Goal: Find specific page/section: Find specific page/section

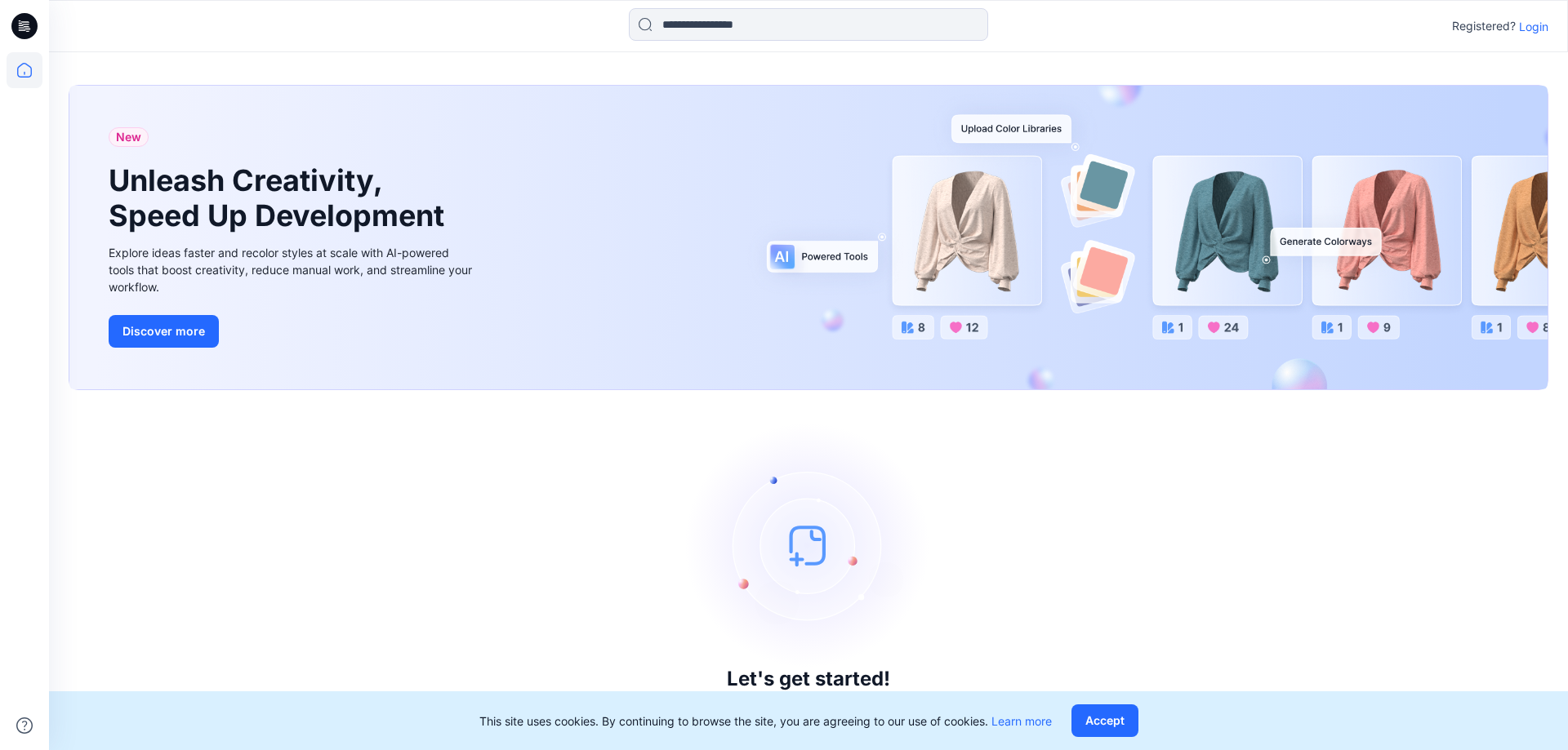
click at [1528, 28] on p "Login" at bounding box center [1533, 26] width 29 height 17
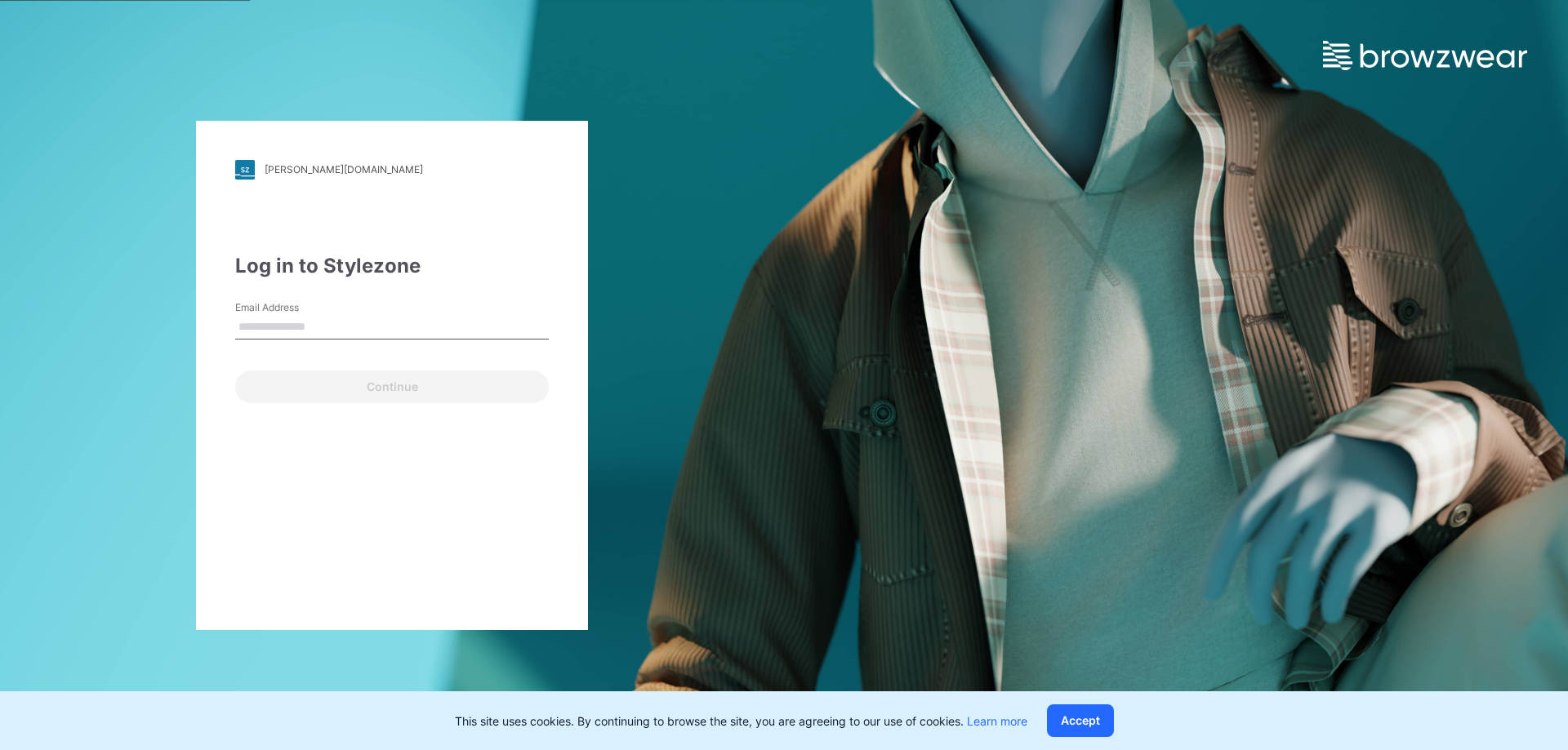
type input "**********"
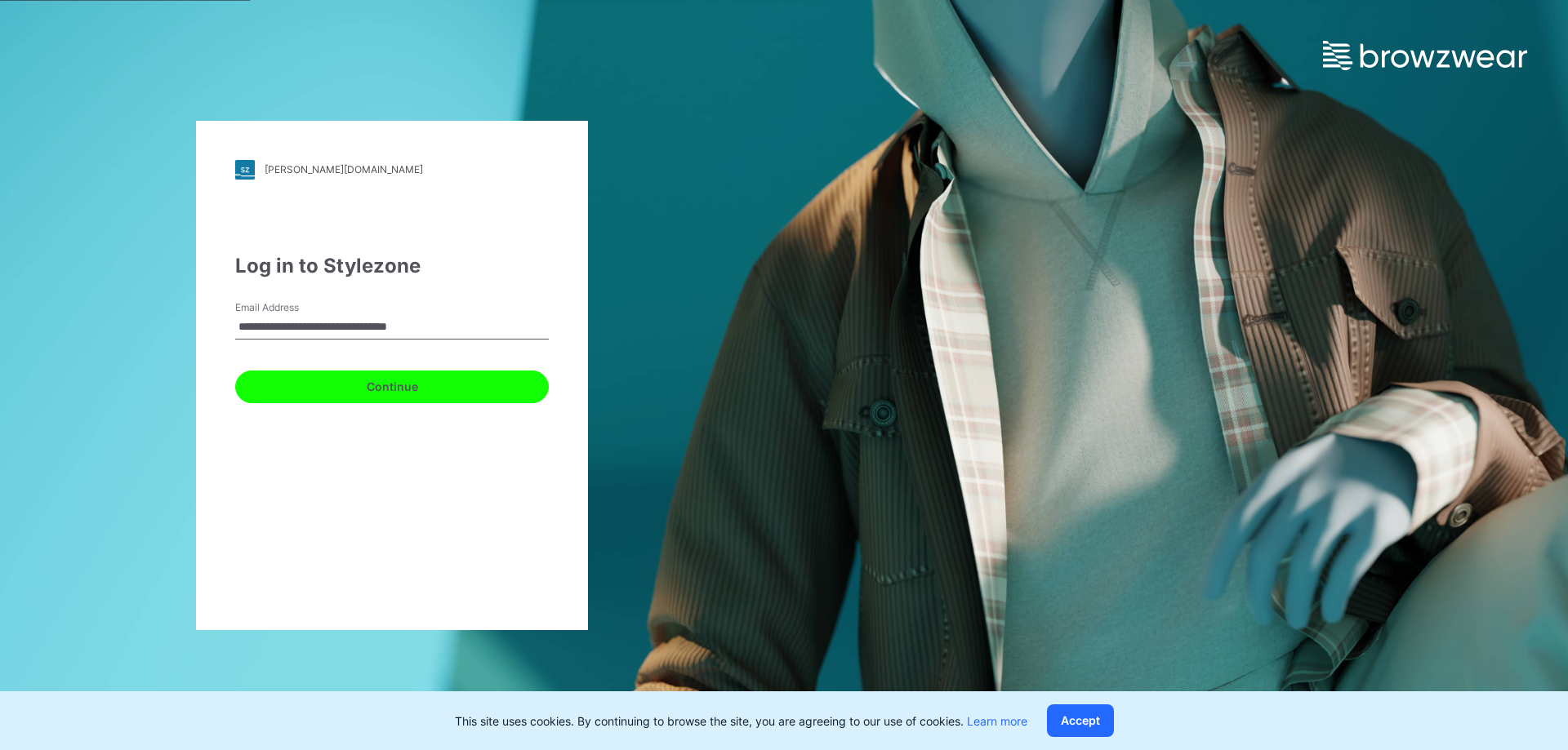
click at [345, 384] on button "Continue" at bounding box center [391, 387] width 313 height 32
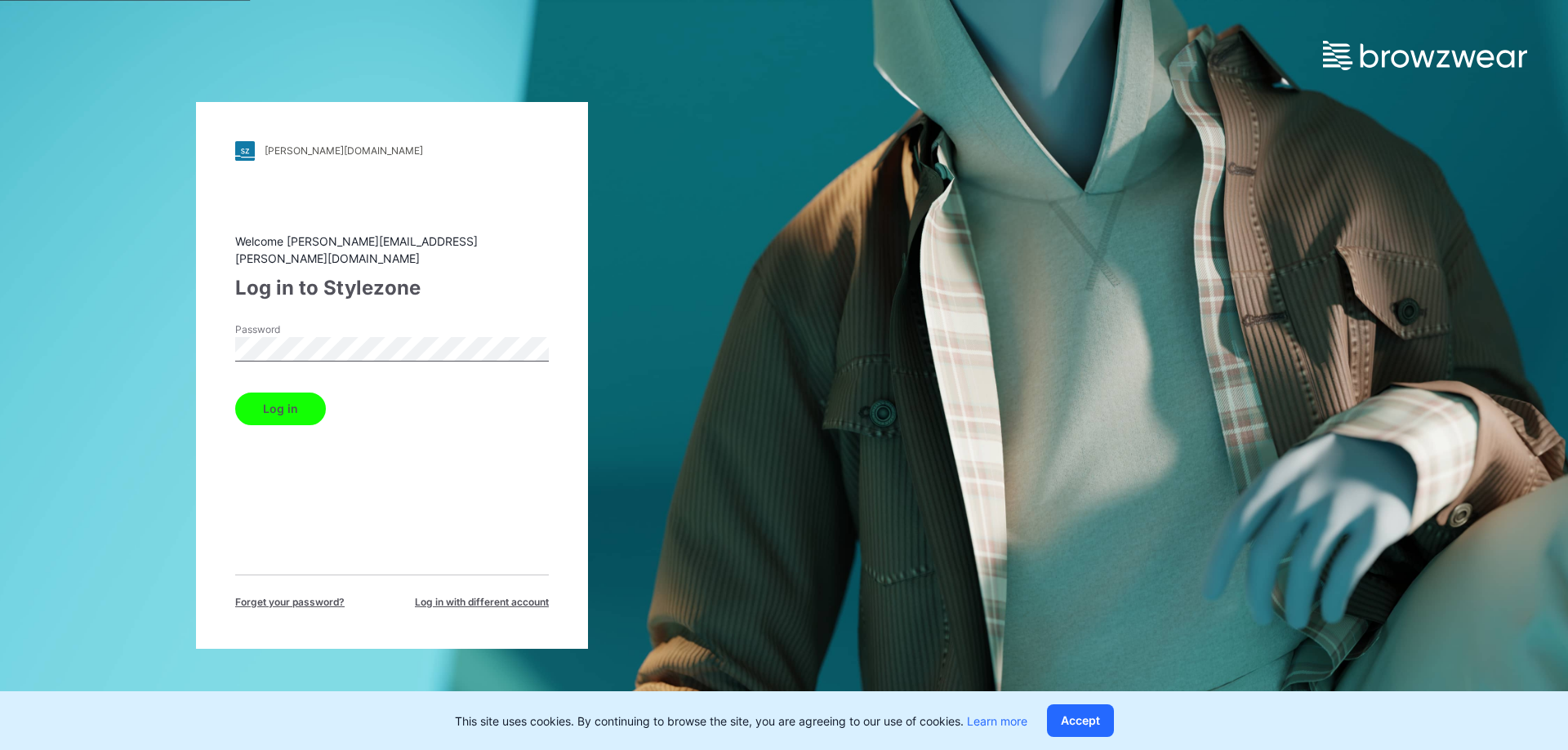
click at [287, 397] on button "Log in" at bounding box center [280, 409] width 90 height 32
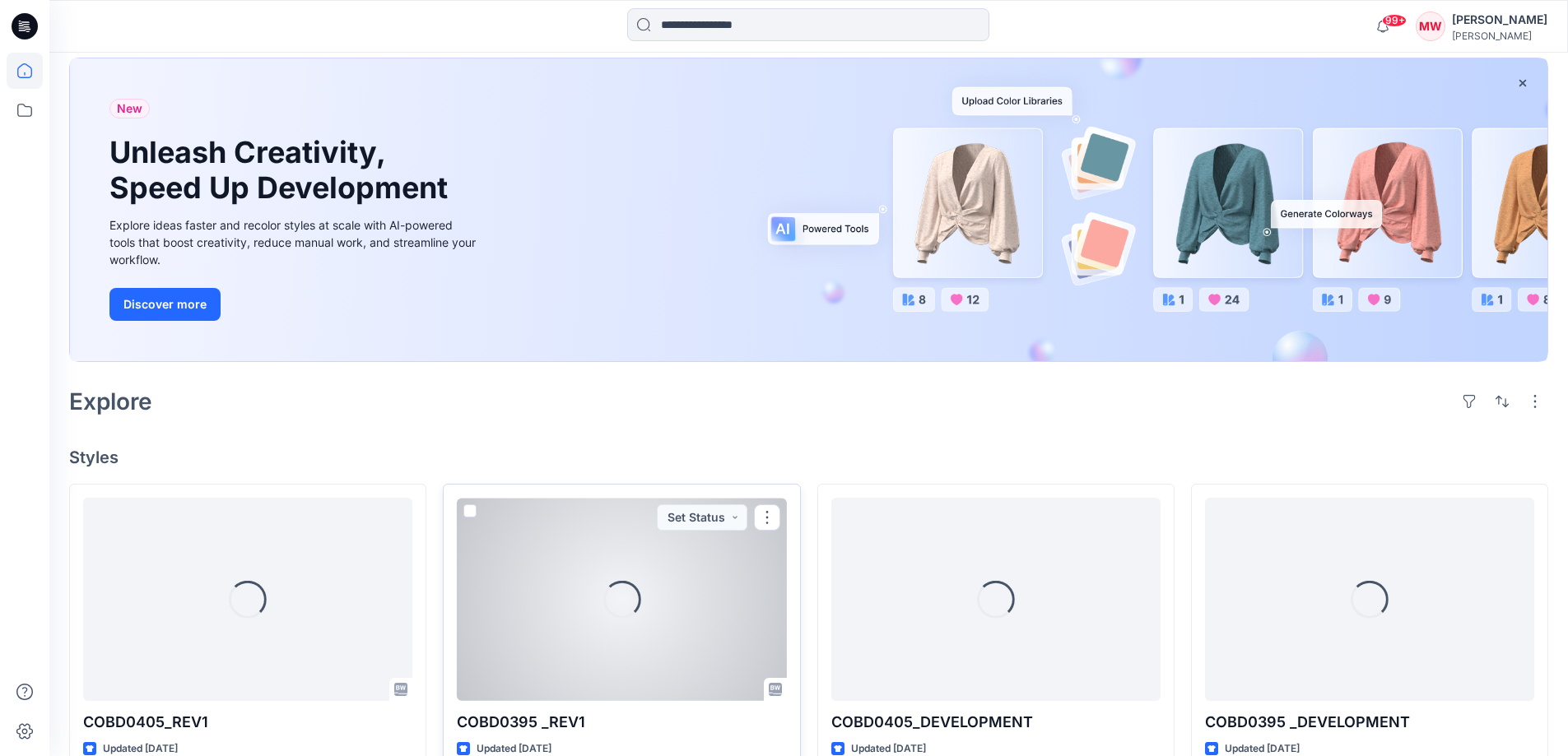
scroll to position [247, 0]
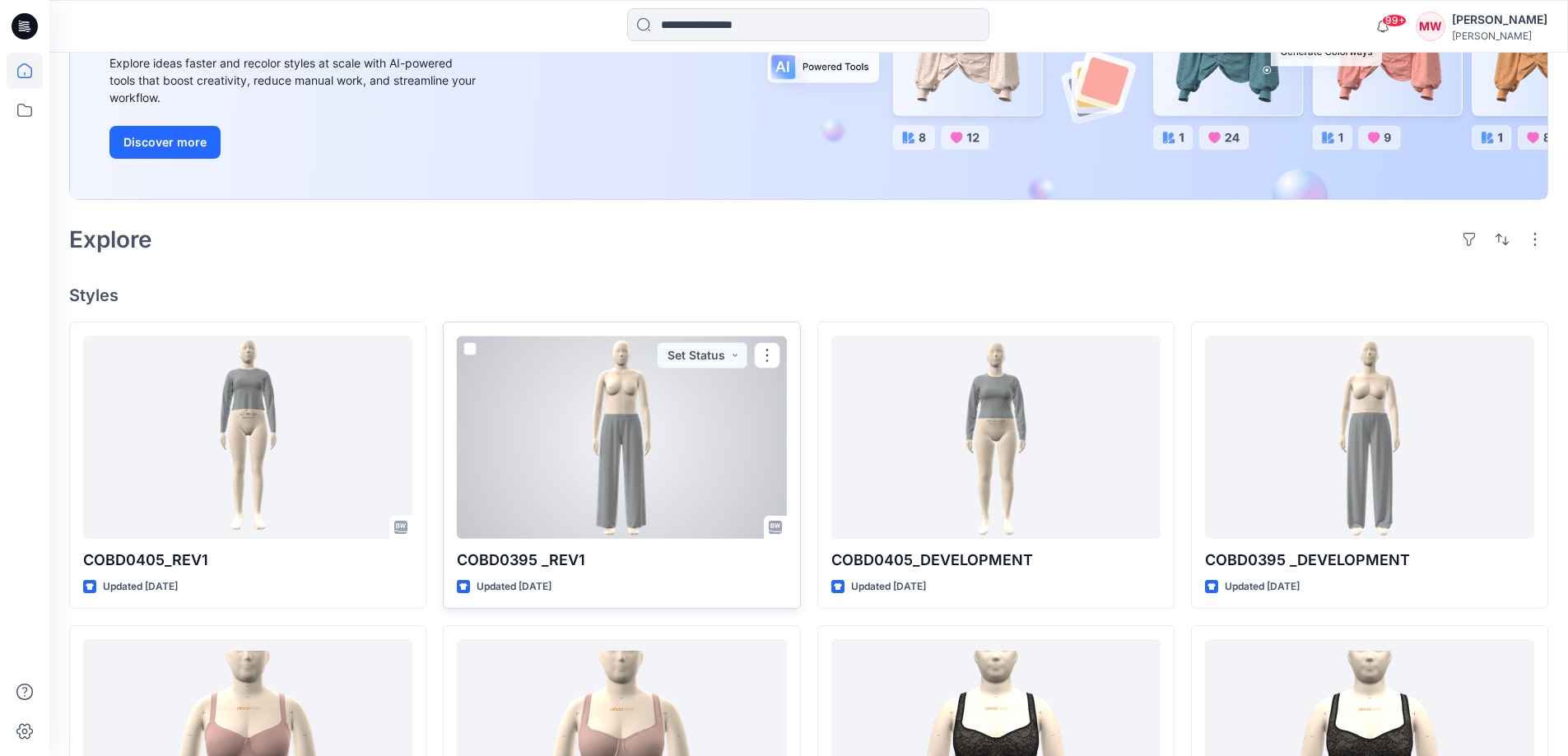
click at [700, 468] on div at bounding box center [621, 437] width 330 height 203
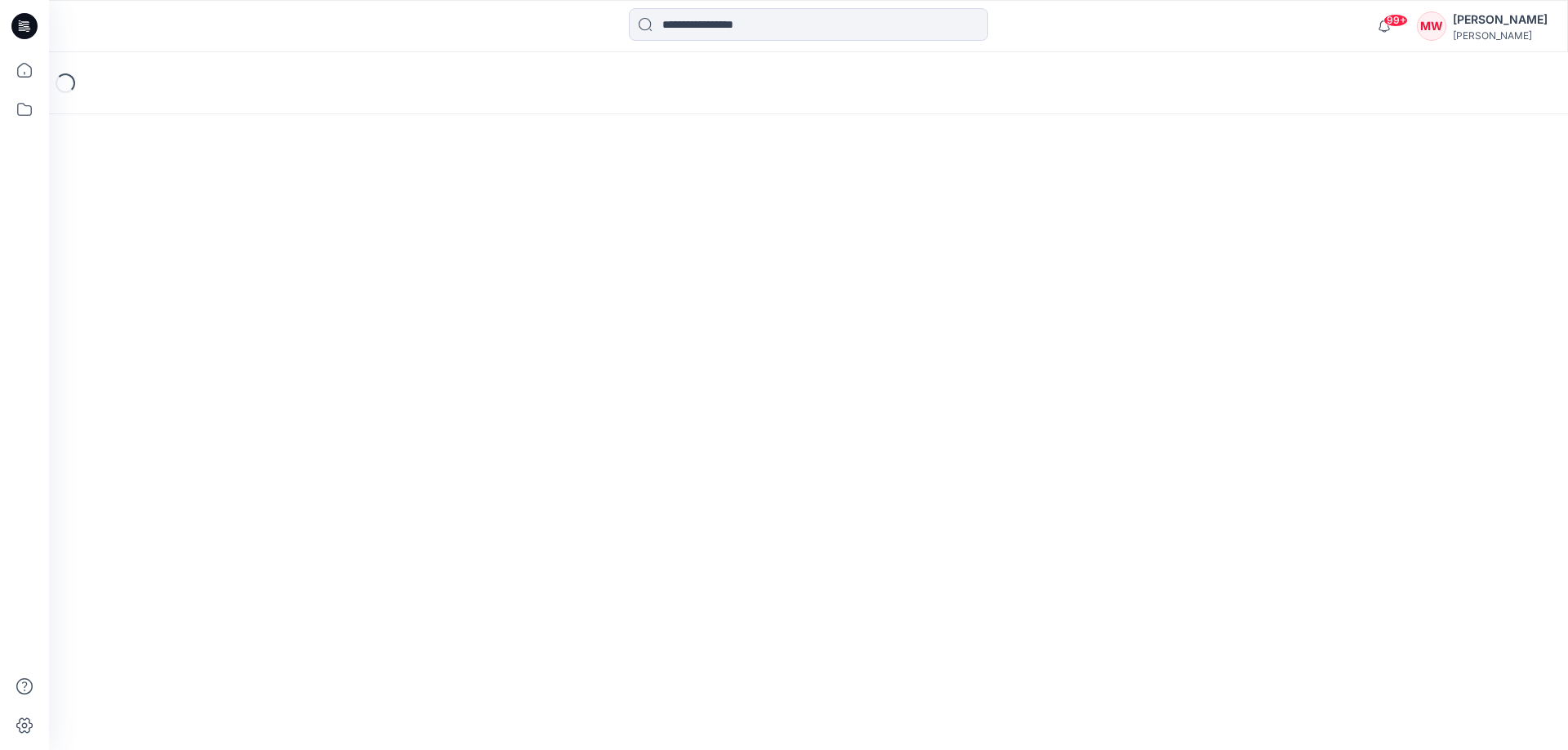
click at [694, 464] on div "Loading..." at bounding box center [807, 401] width 1518 height 698
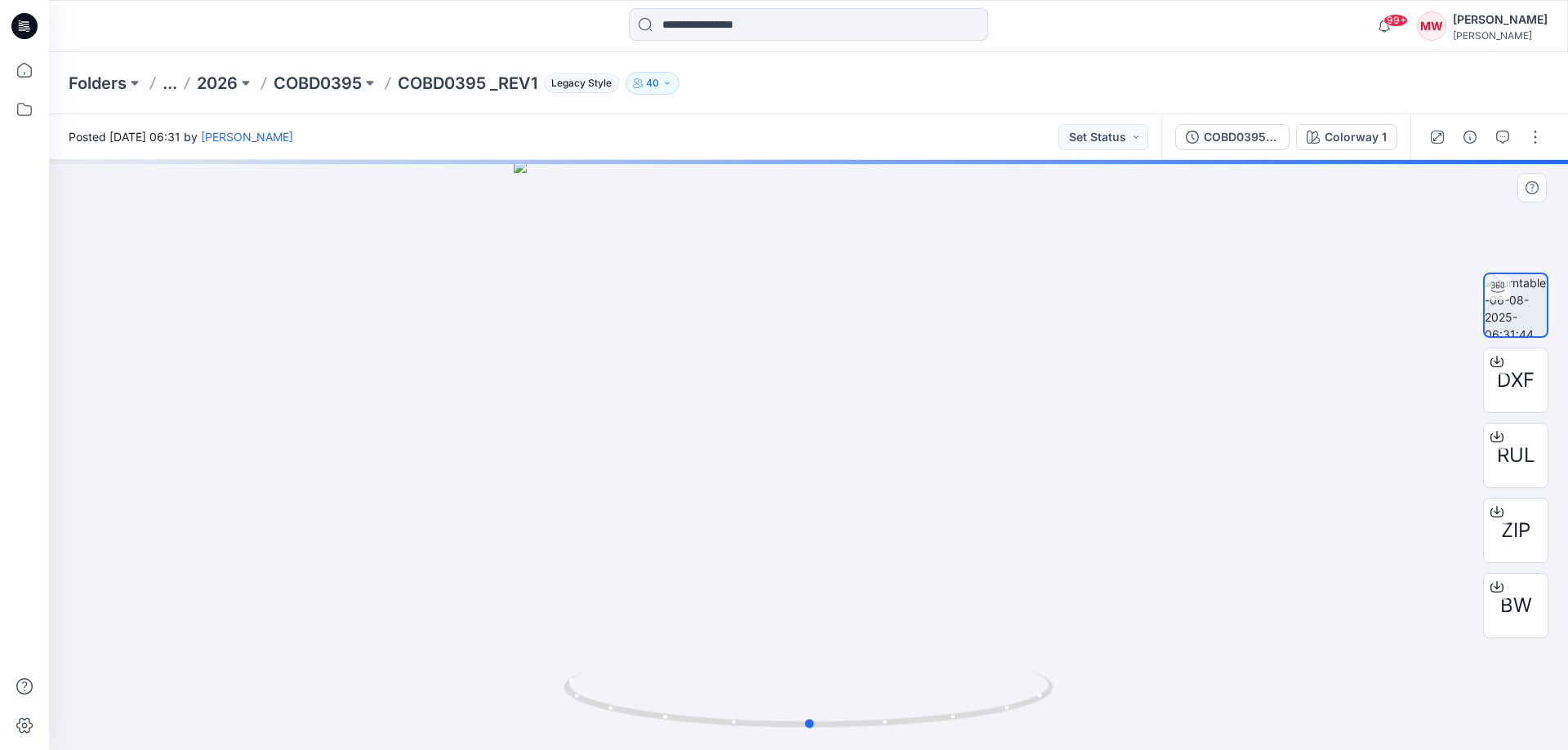
drag, startPoint x: 941, startPoint y: 468, endPoint x: 1127, endPoint y: 462, distance: 186.1
click at [1127, 462] on div at bounding box center [807, 455] width 1518 height 590
drag, startPoint x: 1117, startPoint y: 470, endPoint x: 994, endPoint y: 491, distance: 124.8
click at [994, 491] on div at bounding box center [807, 455] width 1518 height 590
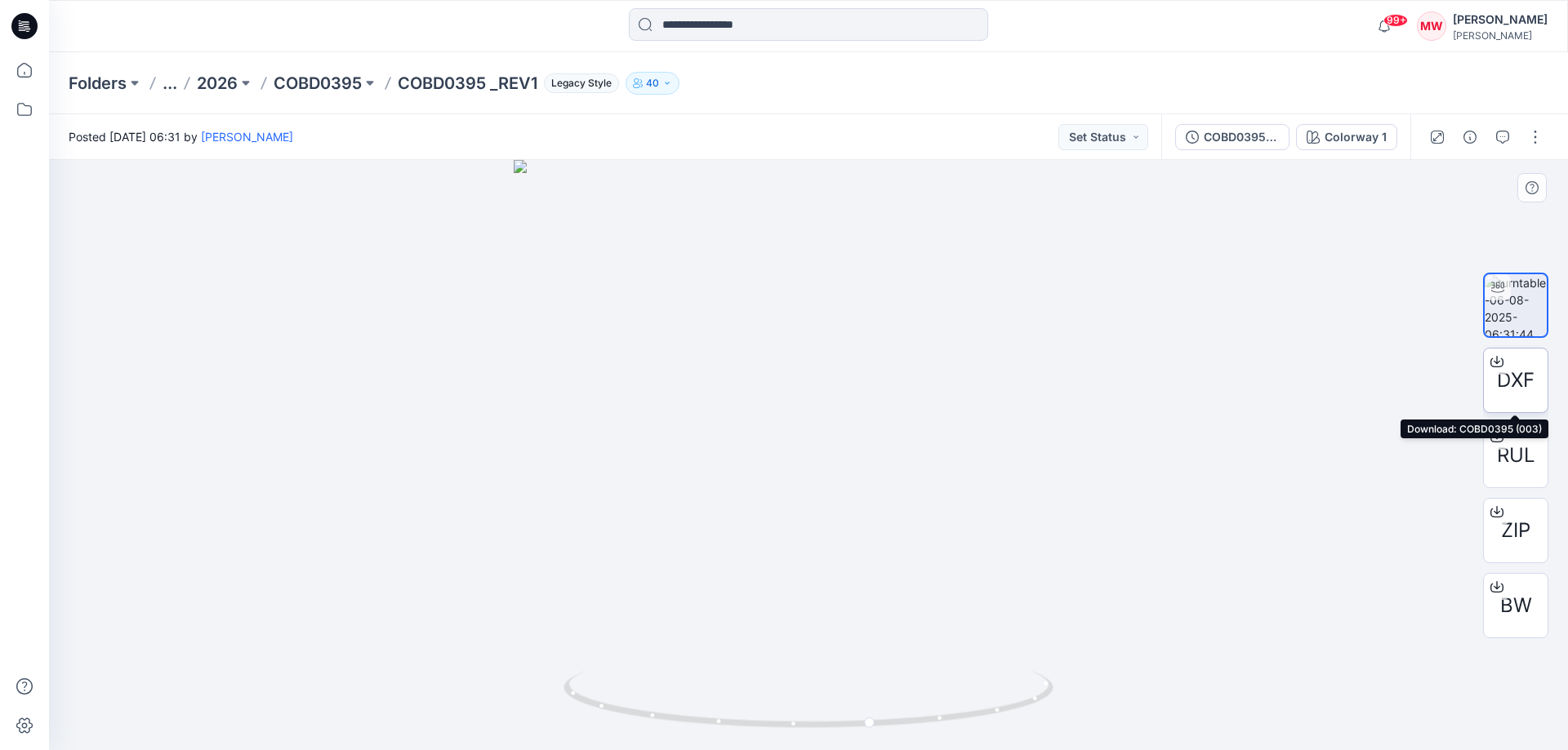
click at [1495, 363] on icon at bounding box center [1497, 359] width 7 height 9
click at [1495, 436] on icon at bounding box center [1496, 436] width 13 height 13
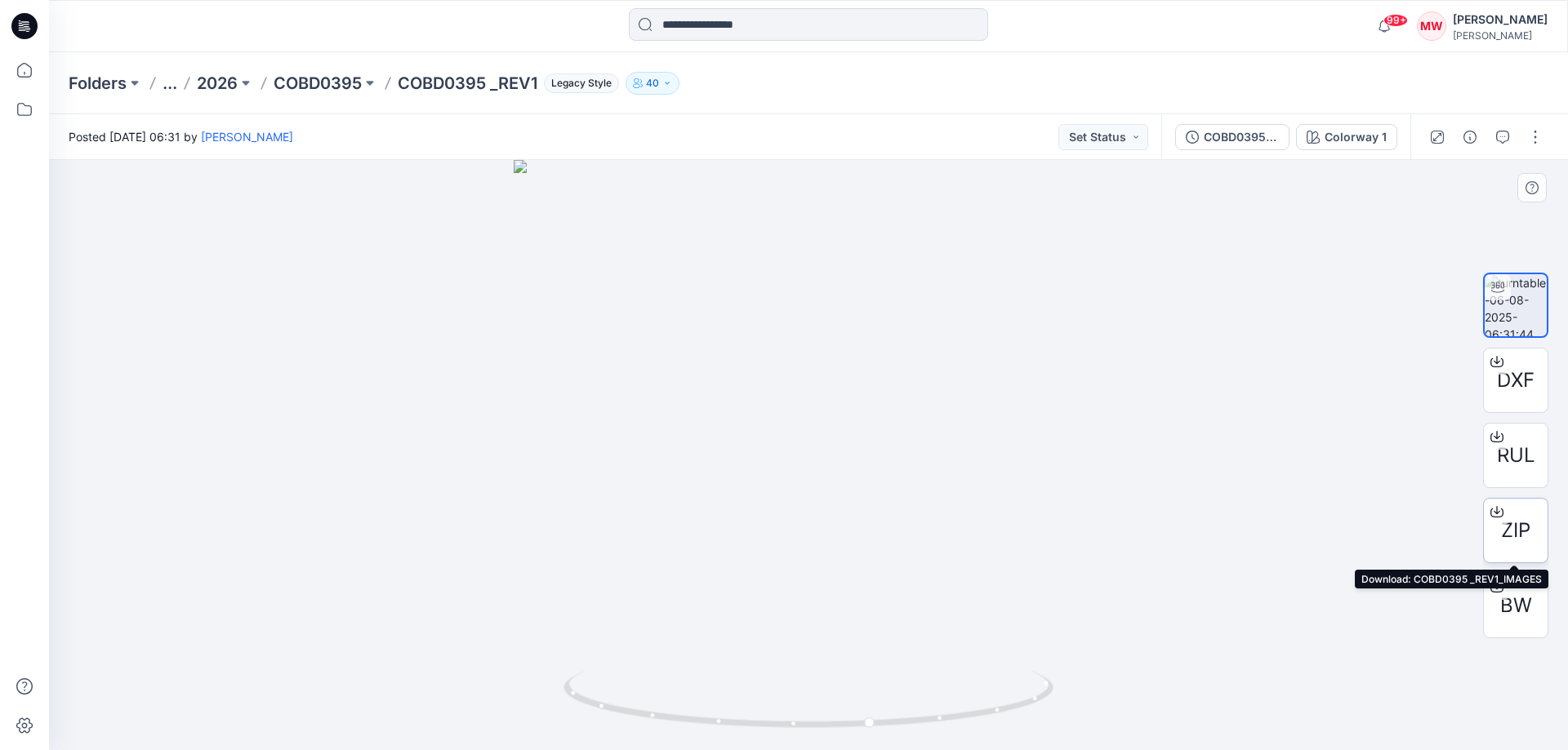
click at [1494, 509] on icon at bounding box center [1496, 511] width 13 height 13
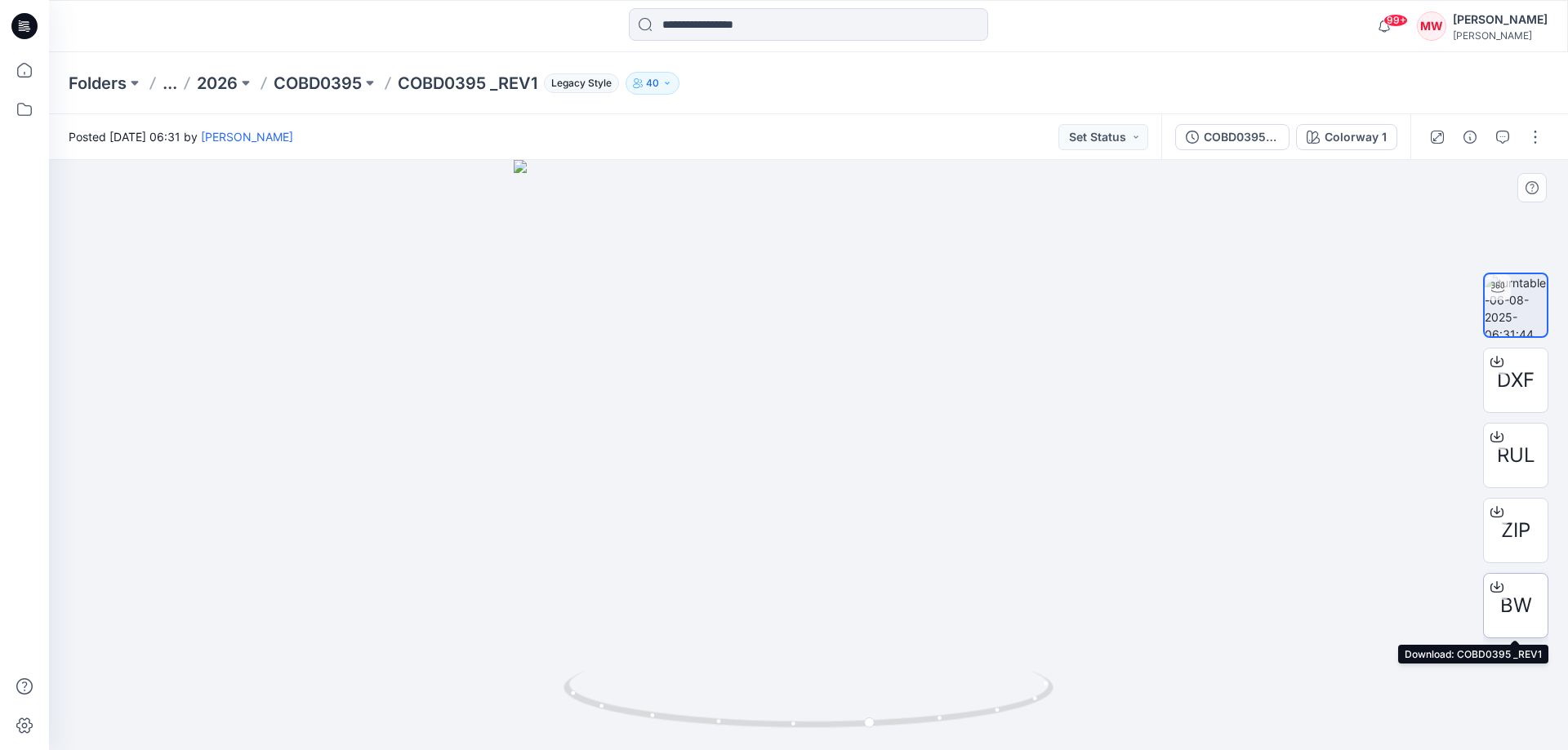
click at [1496, 584] on icon at bounding box center [1497, 584] width 7 height 9
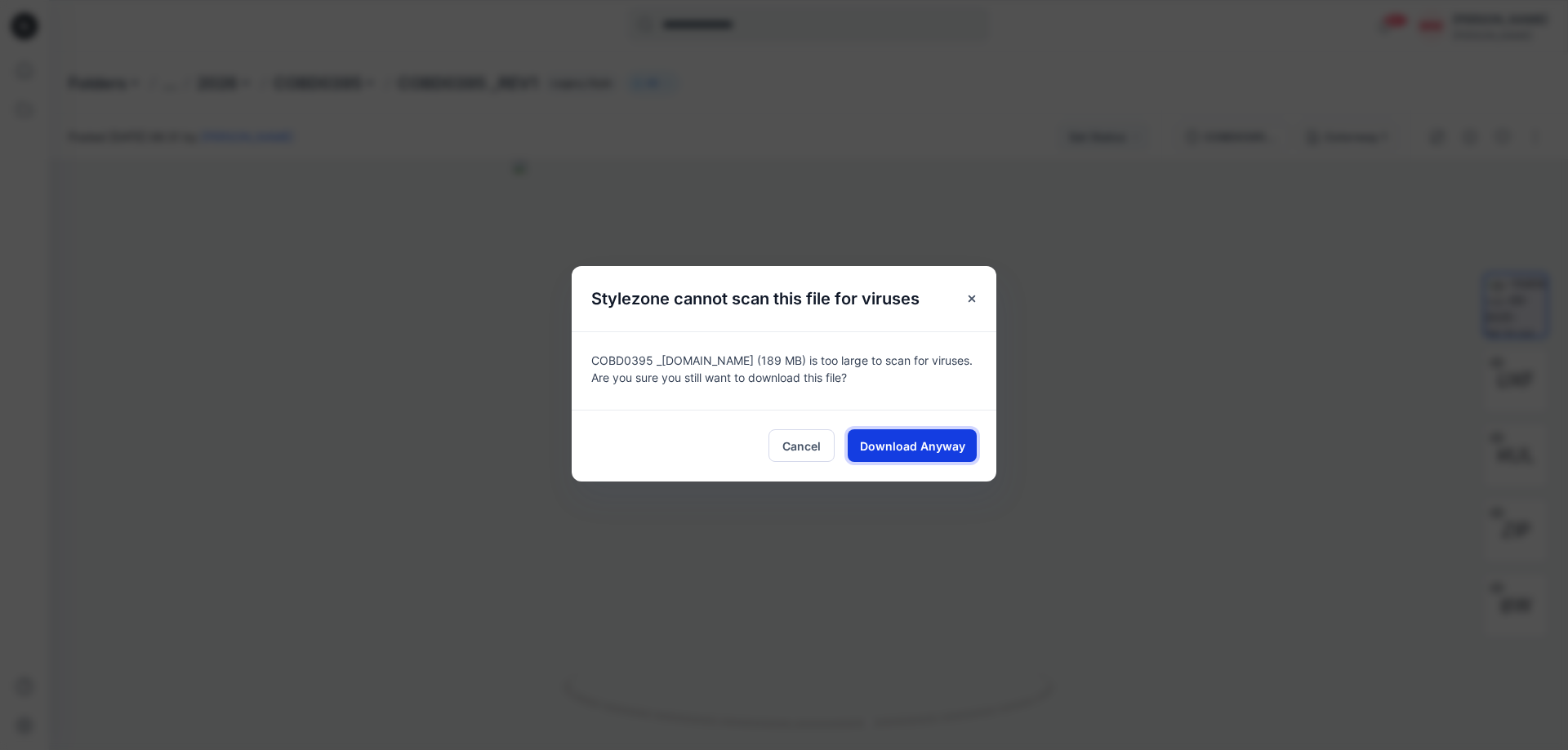
click at [888, 443] on span "Download Anyway" at bounding box center [912, 446] width 105 height 17
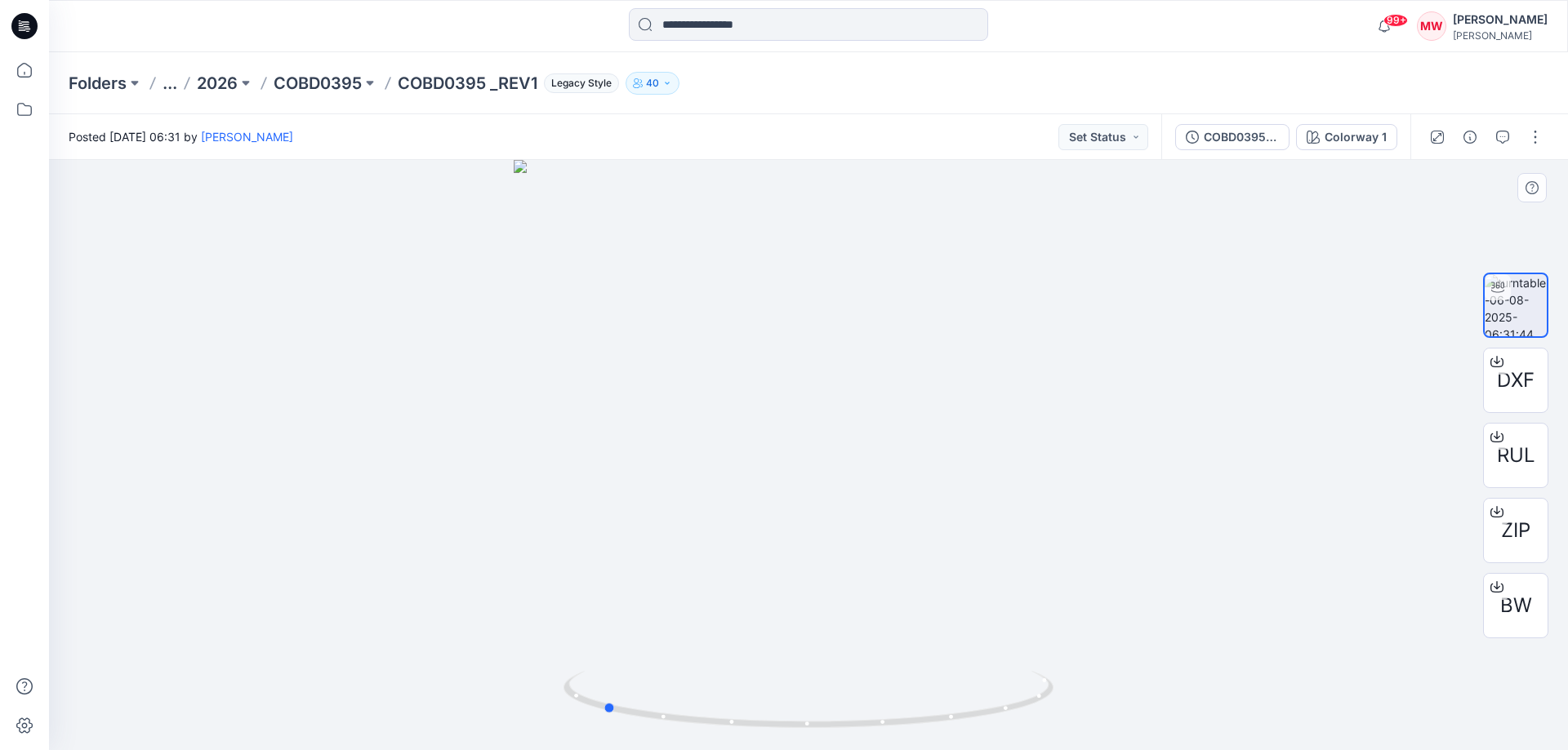
drag, startPoint x: 846, startPoint y: 585, endPoint x: 1068, endPoint y: 542, distance: 226.1
click at [1068, 542] on div at bounding box center [807, 455] width 1518 height 590
drag, startPoint x: 860, startPoint y: 666, endPoint x: 755, endPoint y: 699, distance: 110.1
click at [733, 706] on div at bounding box center [807, 455] width 1518 height 590
drag, startPoint x: 965, startPoint y: 718, endPoint x: 1530, endPoint y: 640, distance: 570.4
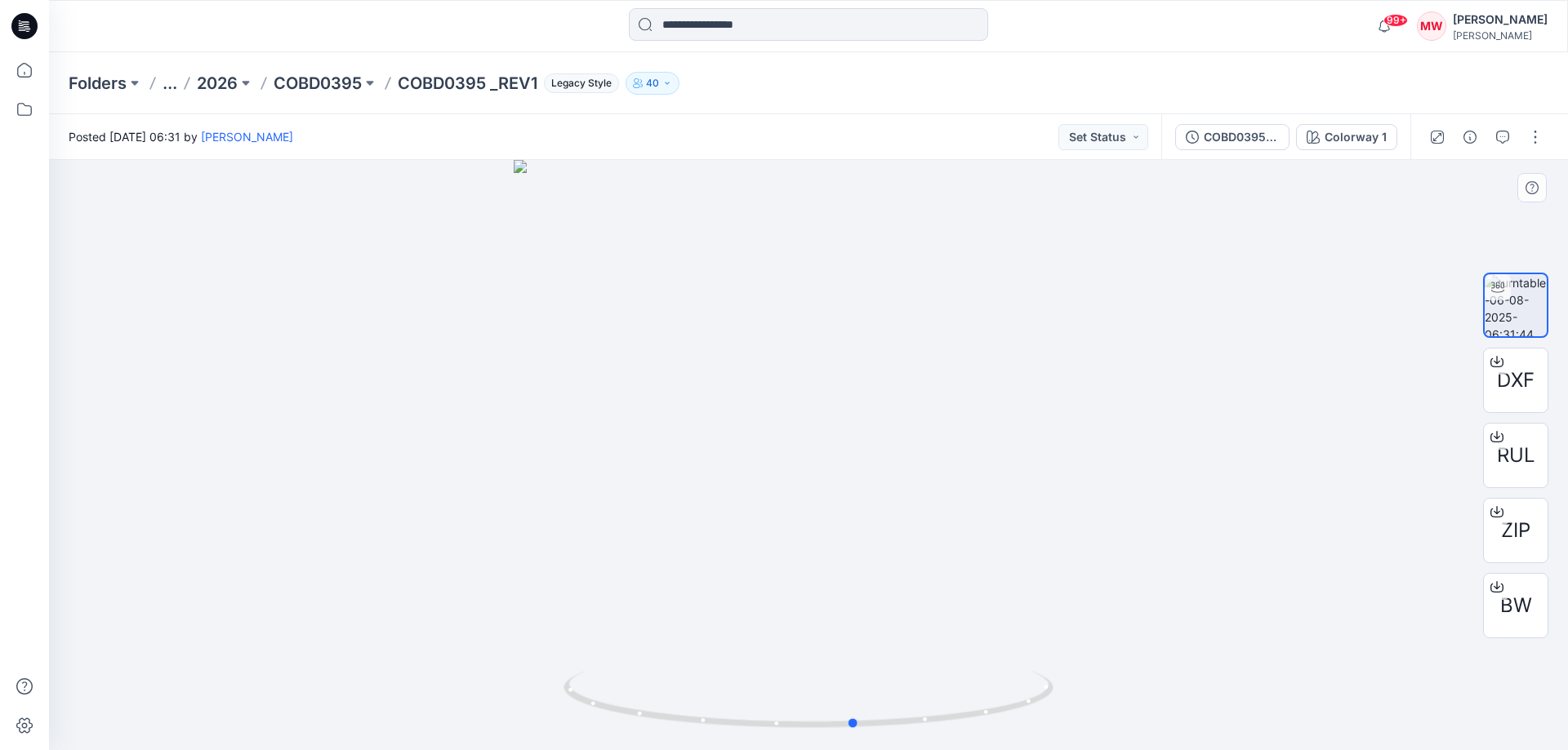
click at [838, 732] on icon at bounding box center [810, 701] width 494 height 61
drag, startPoint x: 842, startPoint y: 724, endPoint x: 1173, endPoint y: 625, distance: 345.5
click at [935, 694] on icon at bounding box center [810, 701] width 494 height 61
drag, startPoint x: 848, startPoint y: 518, endPoint x: 775, endPoint y: 518, distance: 73.0
click at [775, 518] on div at bounding box center [807, 455] width 1518 height 590
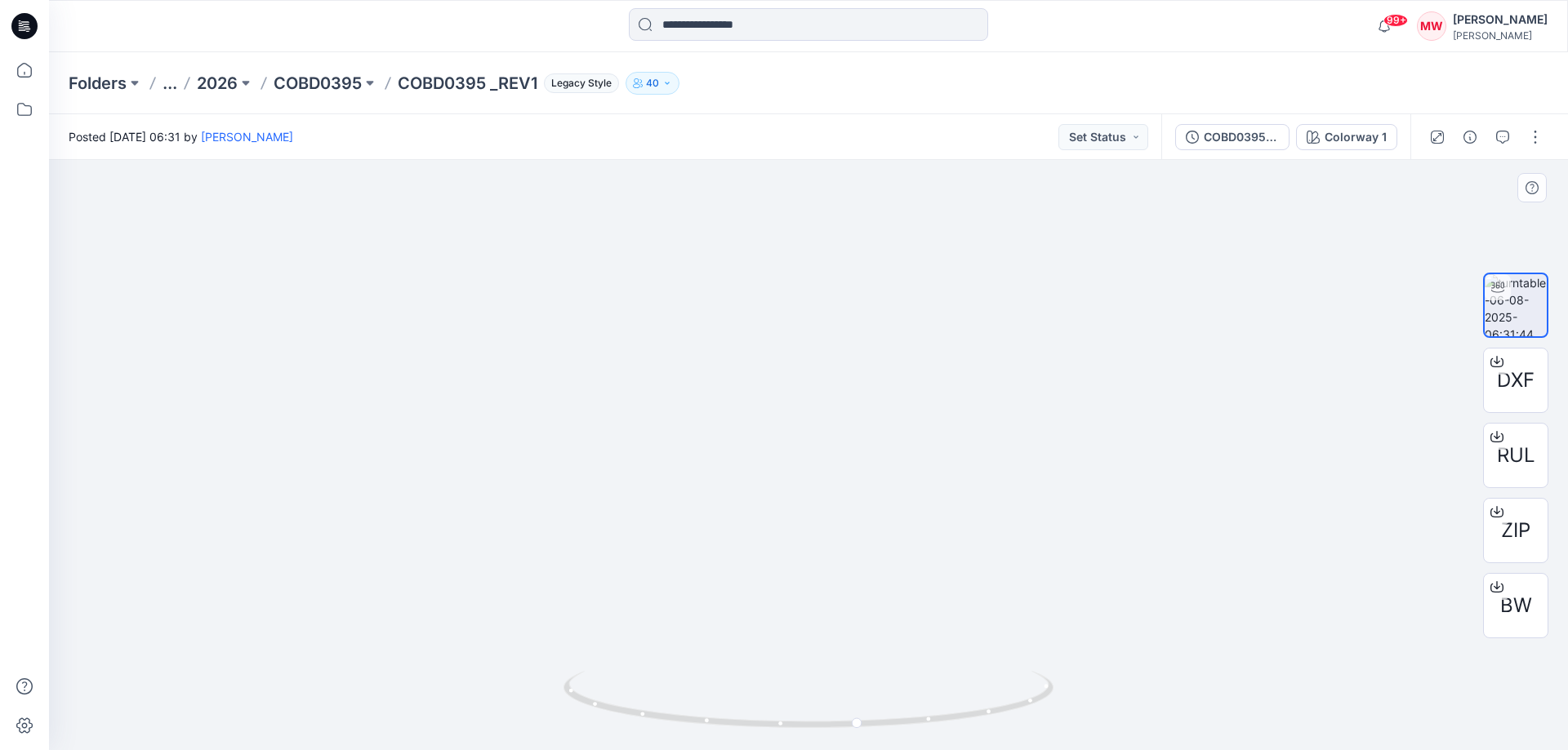
drag, startPoint x: 914, startPoint y: 534, endPoint x: 911, endPoint y: 362, distance: 172.0
click at [911, 362] on img at bounding box center [807, 414] width 672 height 672
click at [1158, 392] on div at bounding box center [807, 455] width 1518 height 590
drag, startPoint x: 858, startPoint y: 724, endPoint x: 930, endPoint y: 724, distance: 72.0
click at [930, 724] on icon at bounding box center [810, 701] width 494 height 61
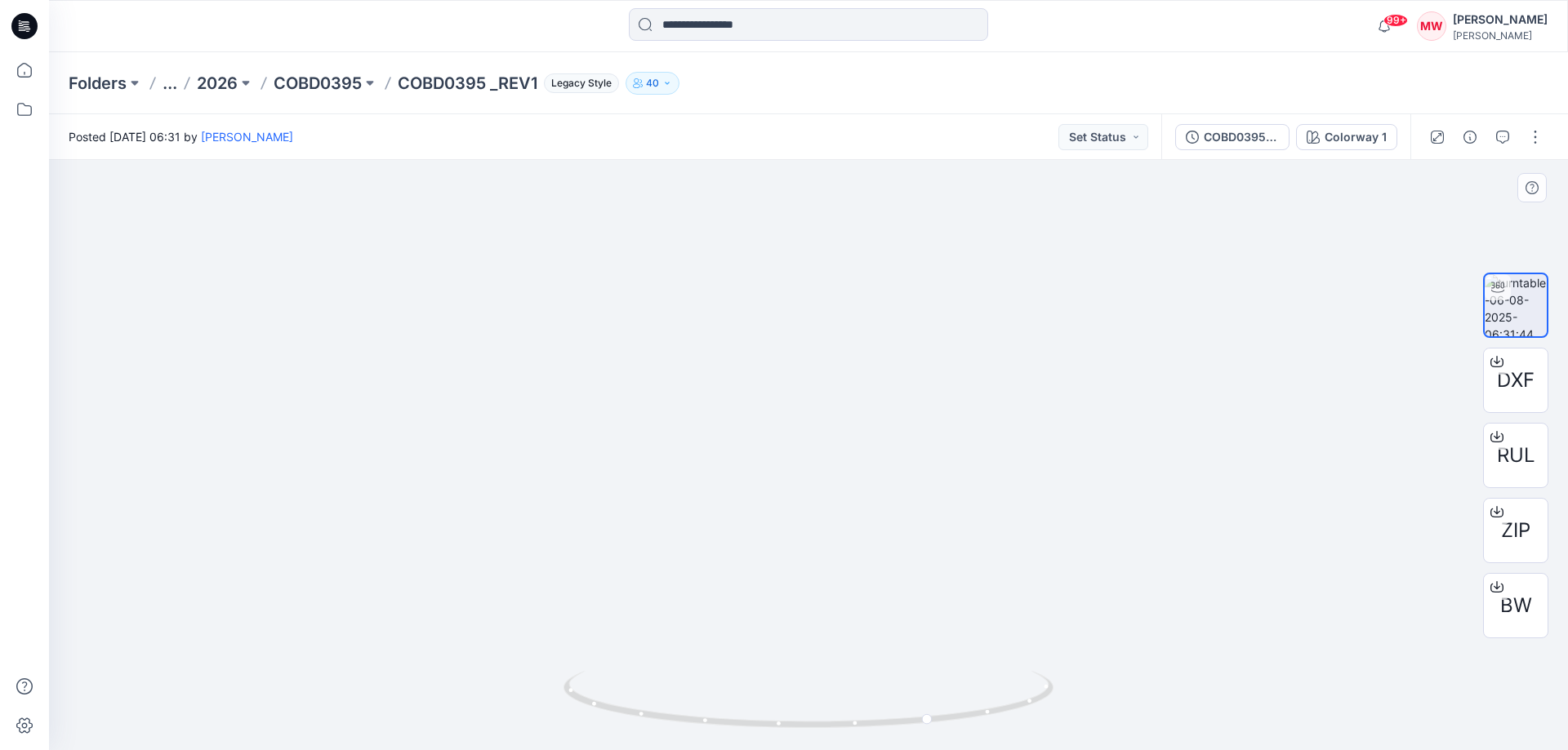
click at [459, 469] on div at bounding box center [807, 455] width 1518 height 590
drag, startPoint x: 702, startPoint y: 517, endPoint x: 855, endPoint y: 512, distance: 153.1
click at [855, 512] on img at bounding box center [807, 414] width 672 height 672
drag, startPoint x: 846, startPoint y: 509, endPoint x: 933, endPoint y: 536, distance: 91.1
click at [925, 505] on img at bounding box center [807, 414] width 672 height 672
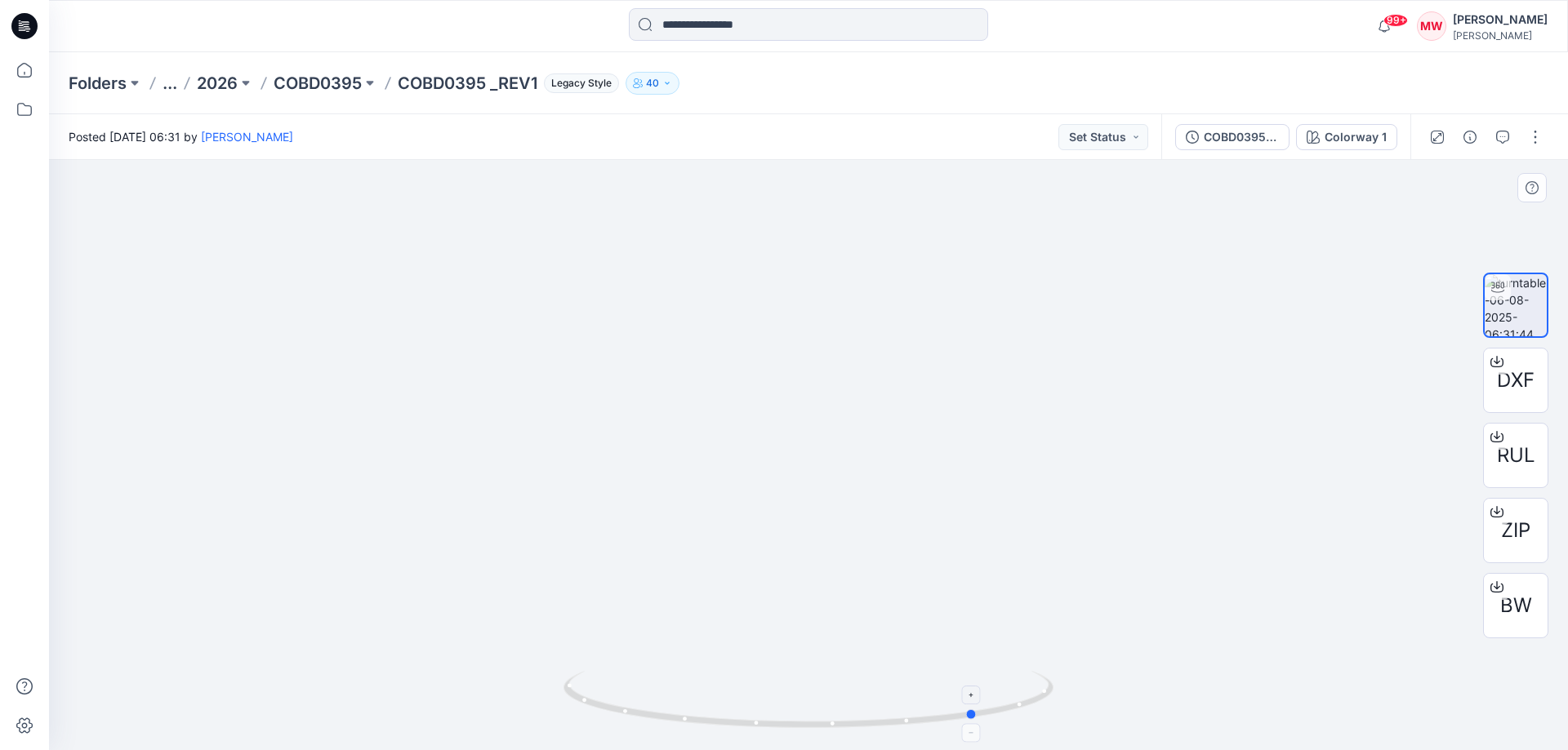
drag, startPoint x: 951, startPoint y: 724, endPoint x: 996, endPoint y: 717, distance: 45.5
click at [996, 717] on icon at bounding box center [810, 701] width 494 height 61
drag, startPoint x: 1210, startPoint y: 446, endPoint x: 1192, endPoint y: 444, distance: 18.1
click at [1210, 446] on div at bounding box center [807, 455] width 1518 height 590
drag, startPoint x: 827, startPoint y: 729, endPoint x: 952, endPoint y: 721, distance: 125.3
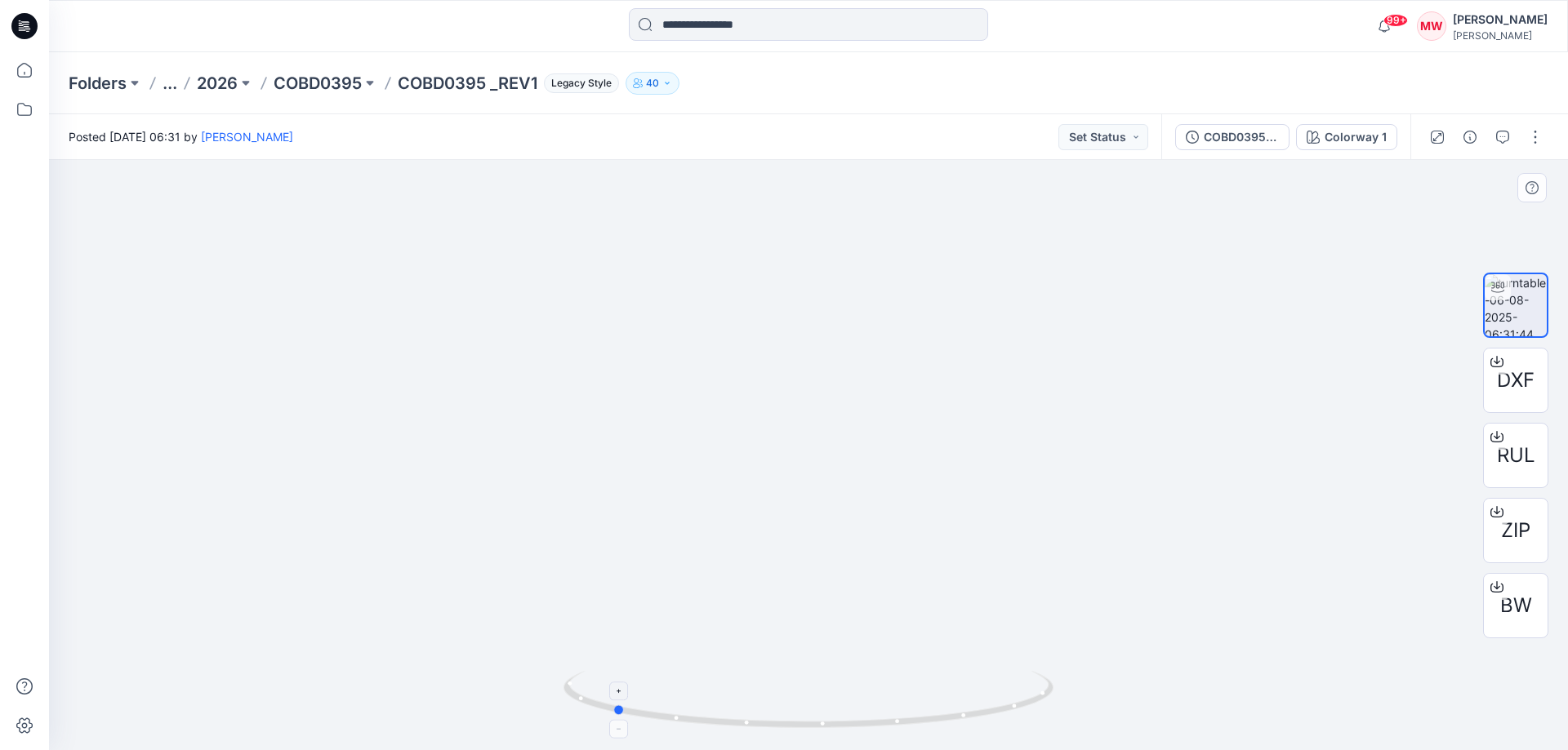
click at [952, 721] on icon at bounding box center [810, 701] width 494 height 61
click at [444, 439] on div at bounding box center [807, 455] width 1518 height 590
drag, startPoint x: 1060, startPoint y: 391, endPoint x: 875, endPoint y: 369, distance: 186.3
click at [875, 369] on img at bounding box center [807, 414] width 672 height 672
drag, startPoint x: 973, startPoint y: 722, endPoint x: 836, endPoint y: 733, distance: 137.4
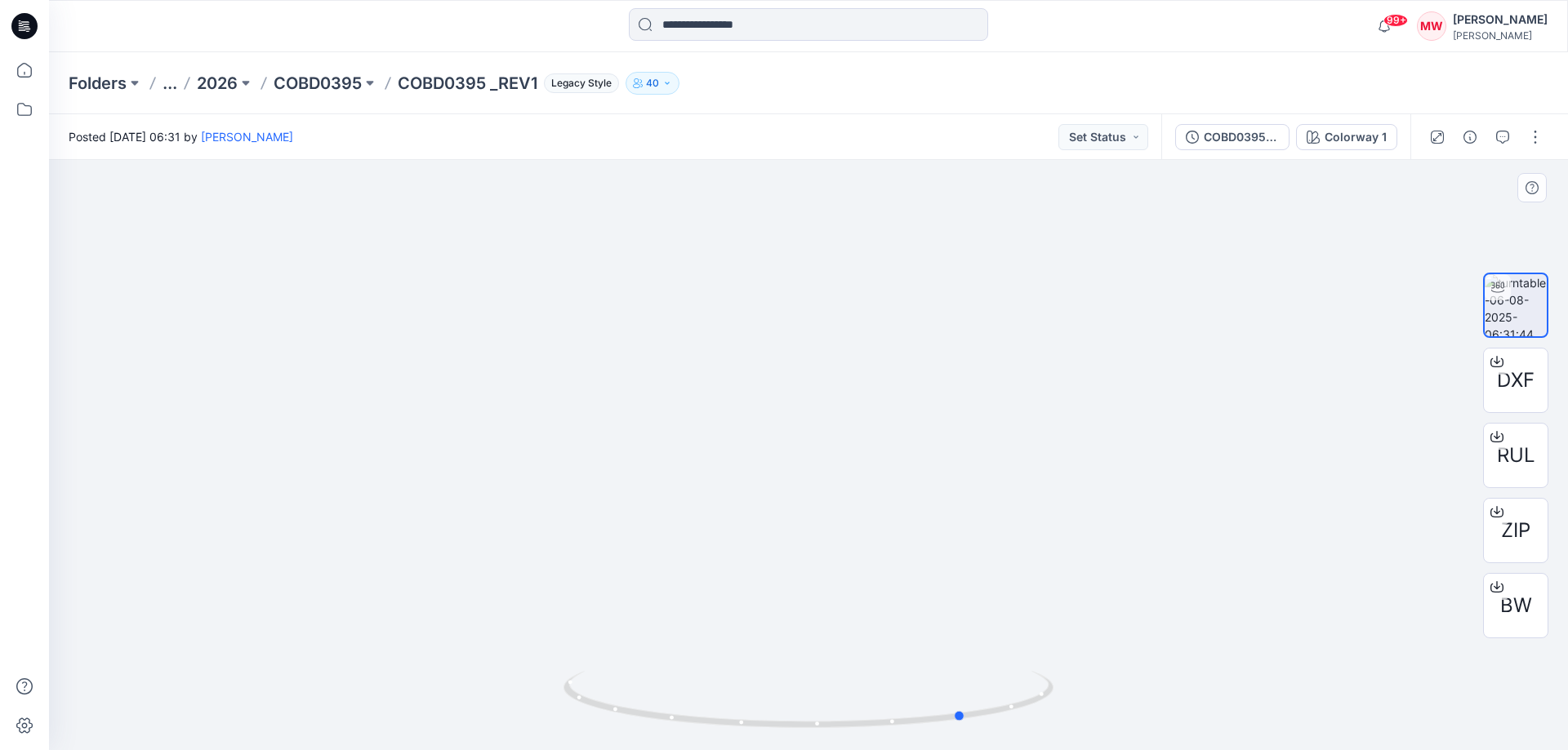
click at [836, 733] on div at bounding box center [808, 709] width 490 height 82
drag, startPoint x: 947, startPoint y: 719, endPoint x: 728, endPoint y: 721, distance: 219.0
click at [728, 721] on icon at bounding box center [810, 701] width 494 height 61
drag, startPoint x: 785, startPoint y: 452, endPoint x: 893, endPoint y: 451, distance: 108.0
click at [893, 451] on div at bounding box center [807, 455] width 1518 height 590
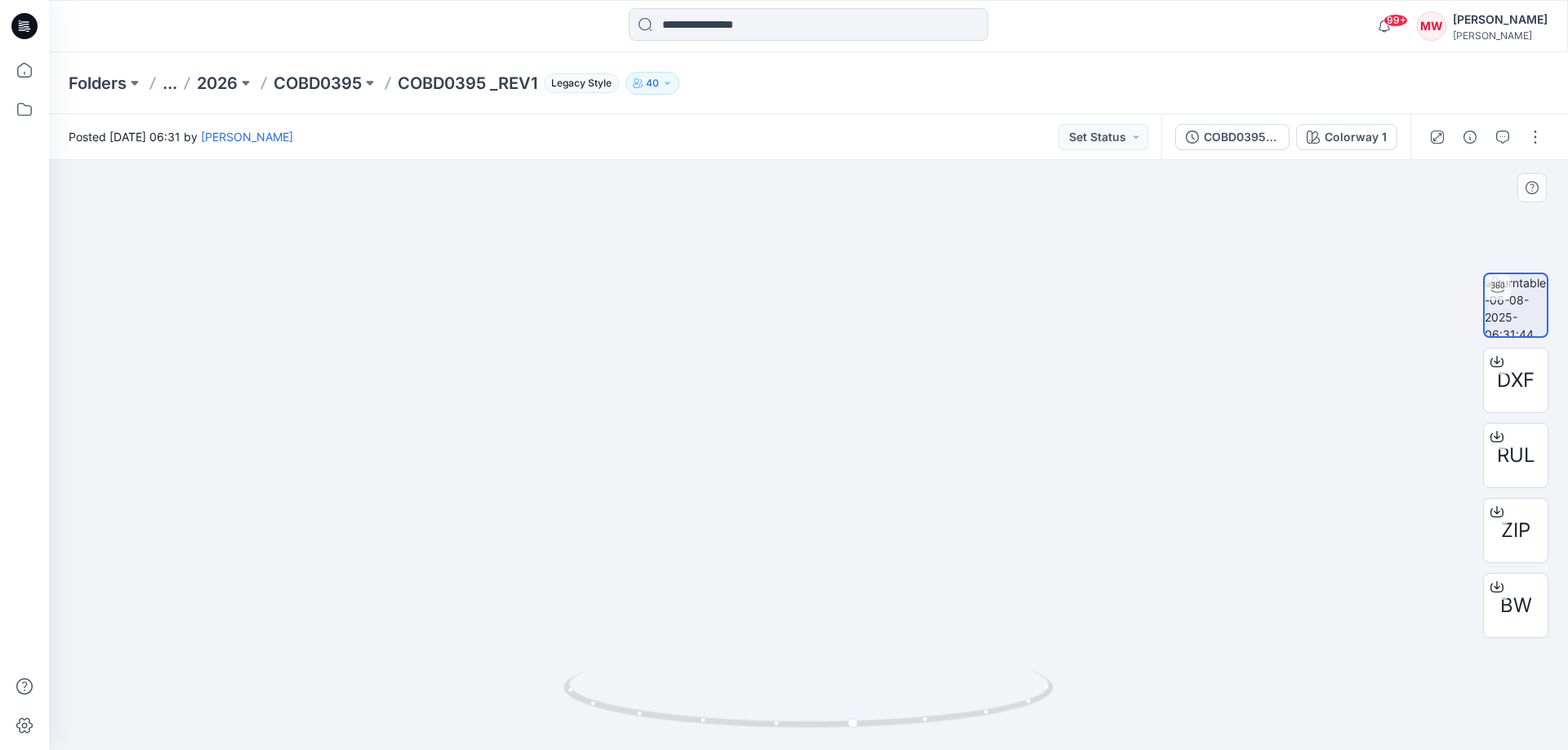
drag, startPoint x: 825, startPoint y: 242, endPoint x: 841, endPoint y: 508, distance: 266.5
click at [841, 508] on img at bounding box center [807, 230] width 1326 height 1043
drag, startPoint x: 885, startPoint y: 481, endPoint x: 717, endPoint y: 494, distance: 168.5
click at [717, 494] on img at bounding box center [807, 235] width 1326 height 1030
drag, startPoint x: 665, startPoint y: 376, endPoint x: 852, endPoint y: 435, distance: 196.1
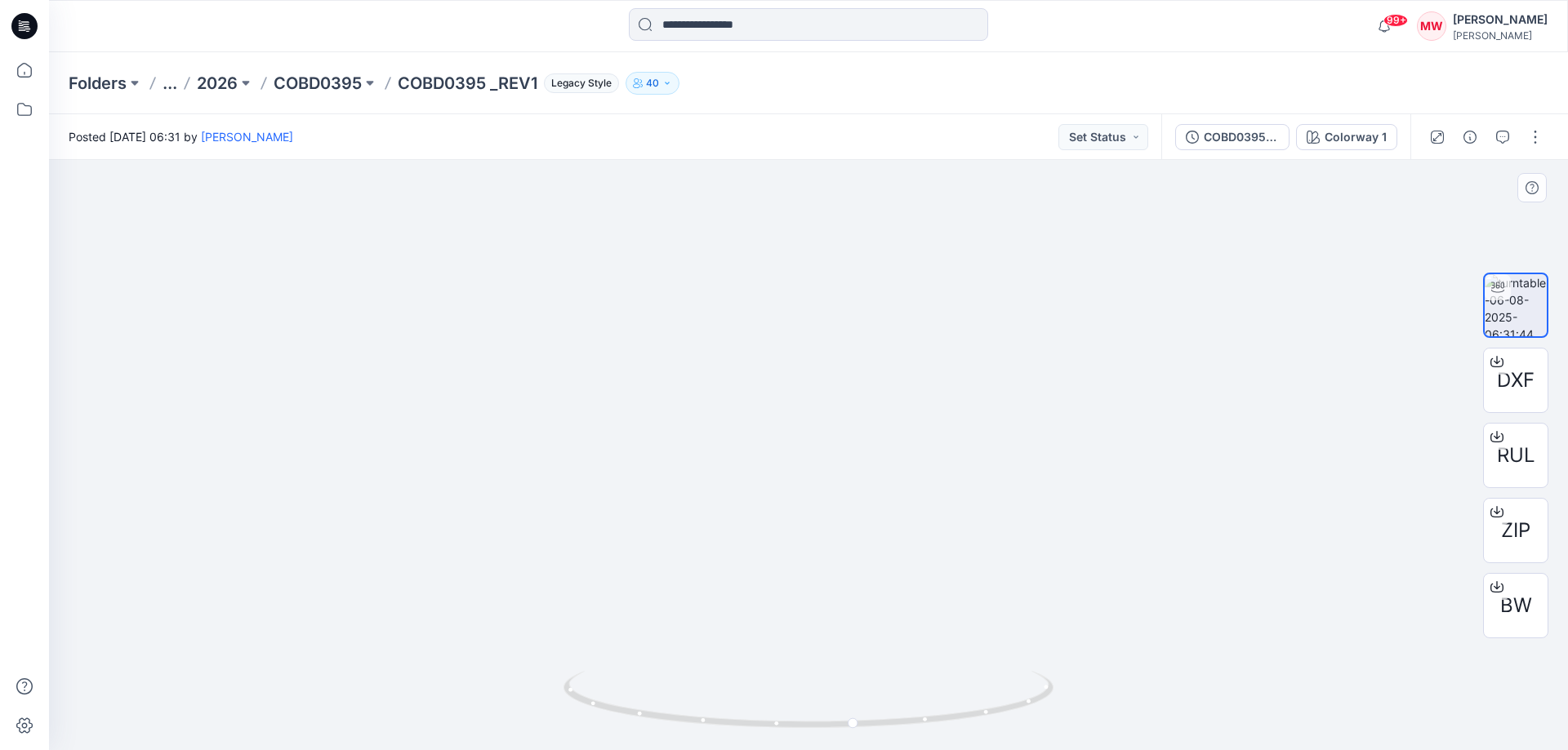
click at [844, 424] on img at bounding box center [807, 259] width 1326 height 983
drag, startPoint x: 853, startPoint y: 721, endPoint x: 930, endPoint y: 716, distance: 77.2
click at [930, 716] on circle at bounding box center [929, 718] width 9 height 9
drag, startPoint x: 869, startPoint y: 677, endPoint x: 819, endPoint y: 433, distance: 249.1
click at [819, 433] on div at bounding box center [807, 455] width 1518 height 590
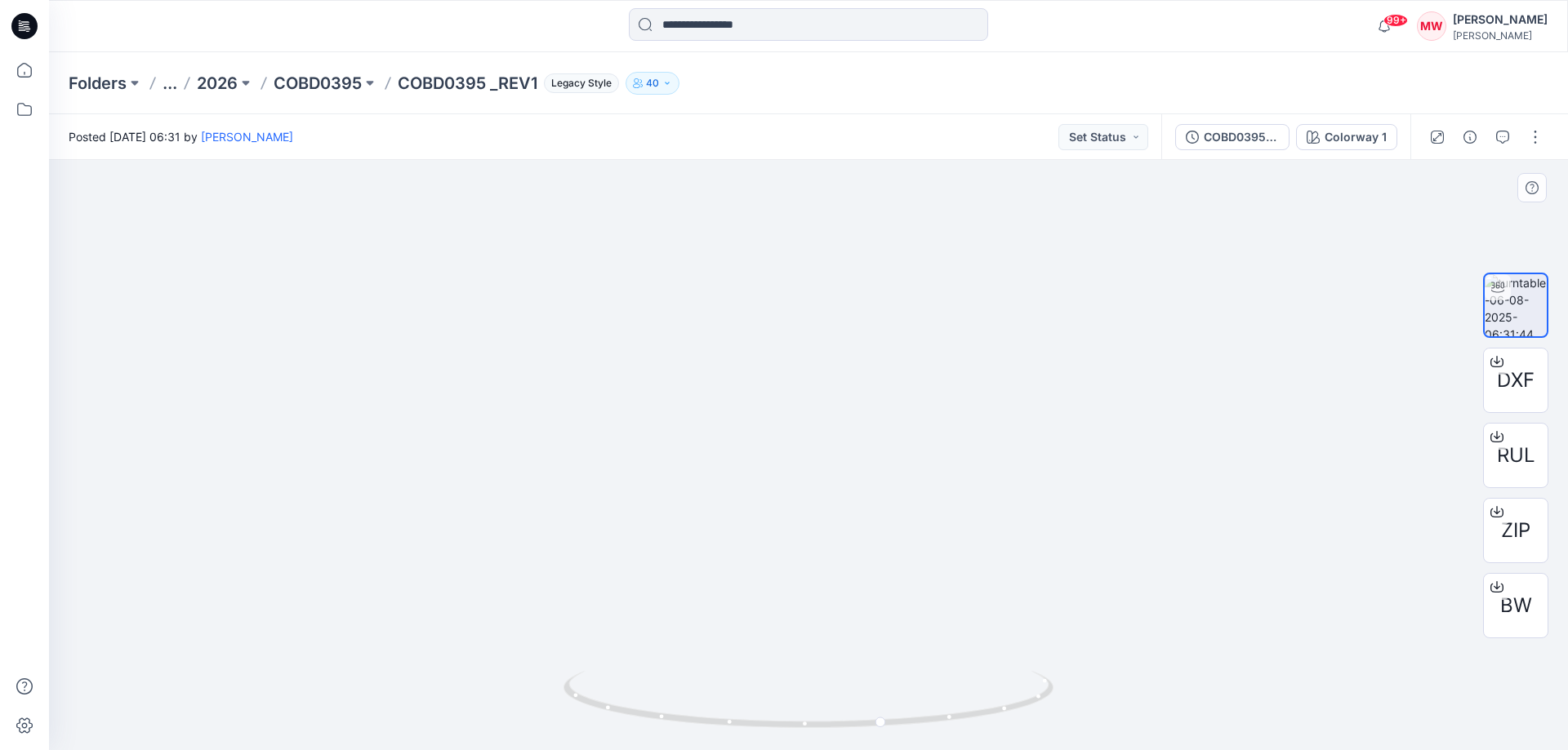
drag, startPoint x: 833, startPoint y: 464, endPoint x: 685, endPoint y: 457, distance: 148.2
click at [685, 457] on img at bounding box center [807, 364] width 918 height 771
drag, startPoint x: 880, startPoint y: 721, endPoint x: 755, endPoint y: 702, distance: 126.4
click at [754, 702] on icon at bounding box center [810, 701] width 494 height 61
drag, startPoint x: 757, startPoint y: 721, endPoint x: 917, endPoint y: 710, distance: 160.4
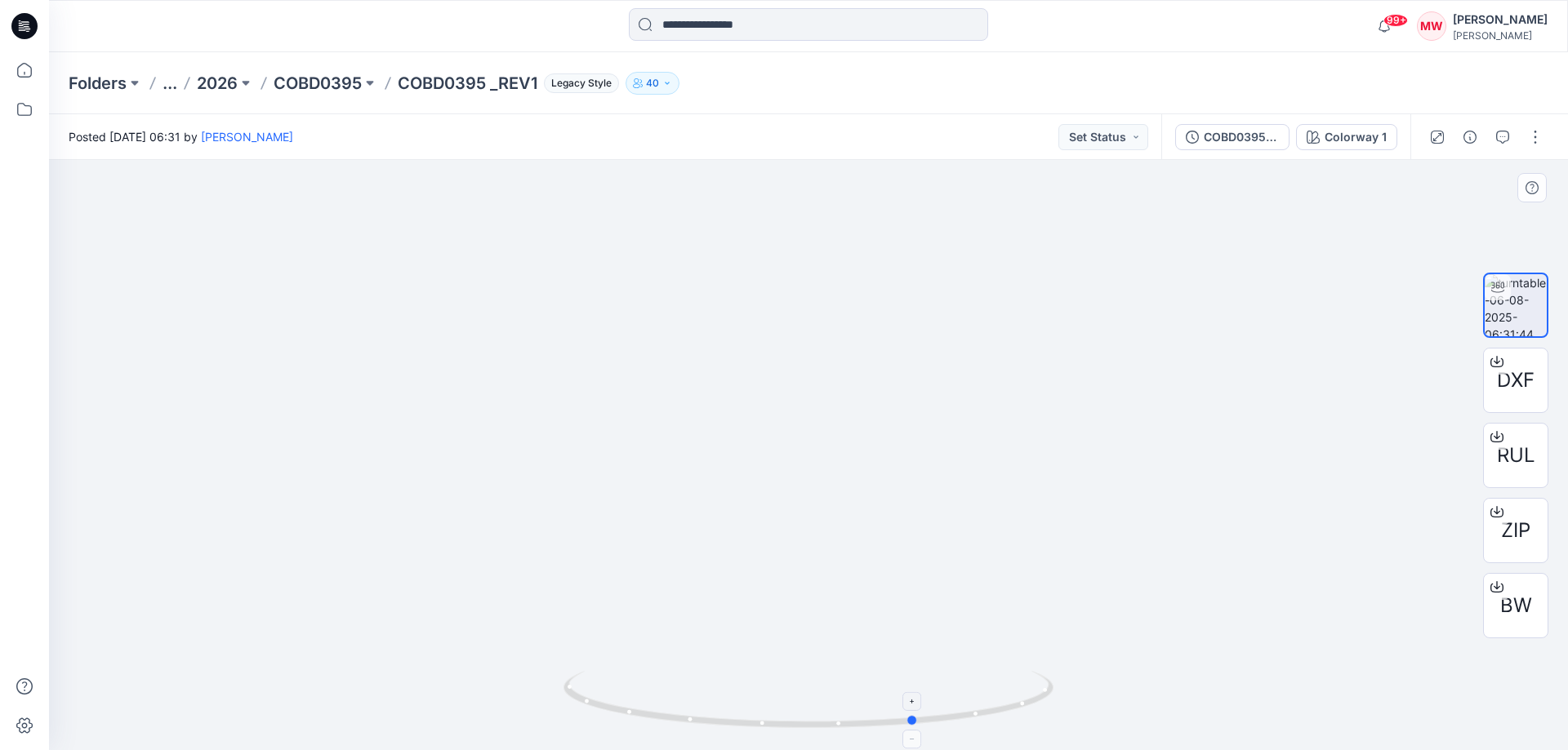
click at [917, 710] on icon at bounding box center [810, 701] width 494 height 61
drag, startPoint x: 916, startPoint y: 729, endPoint x: 857, endPoint y: 718, distance: 60.0
click at [857, 718] on icon at bounding box center [810, 701] width 494 height 61
click at [313, 80] on p "COBD0395" at bounding box center [317, 83] width 88 height 23
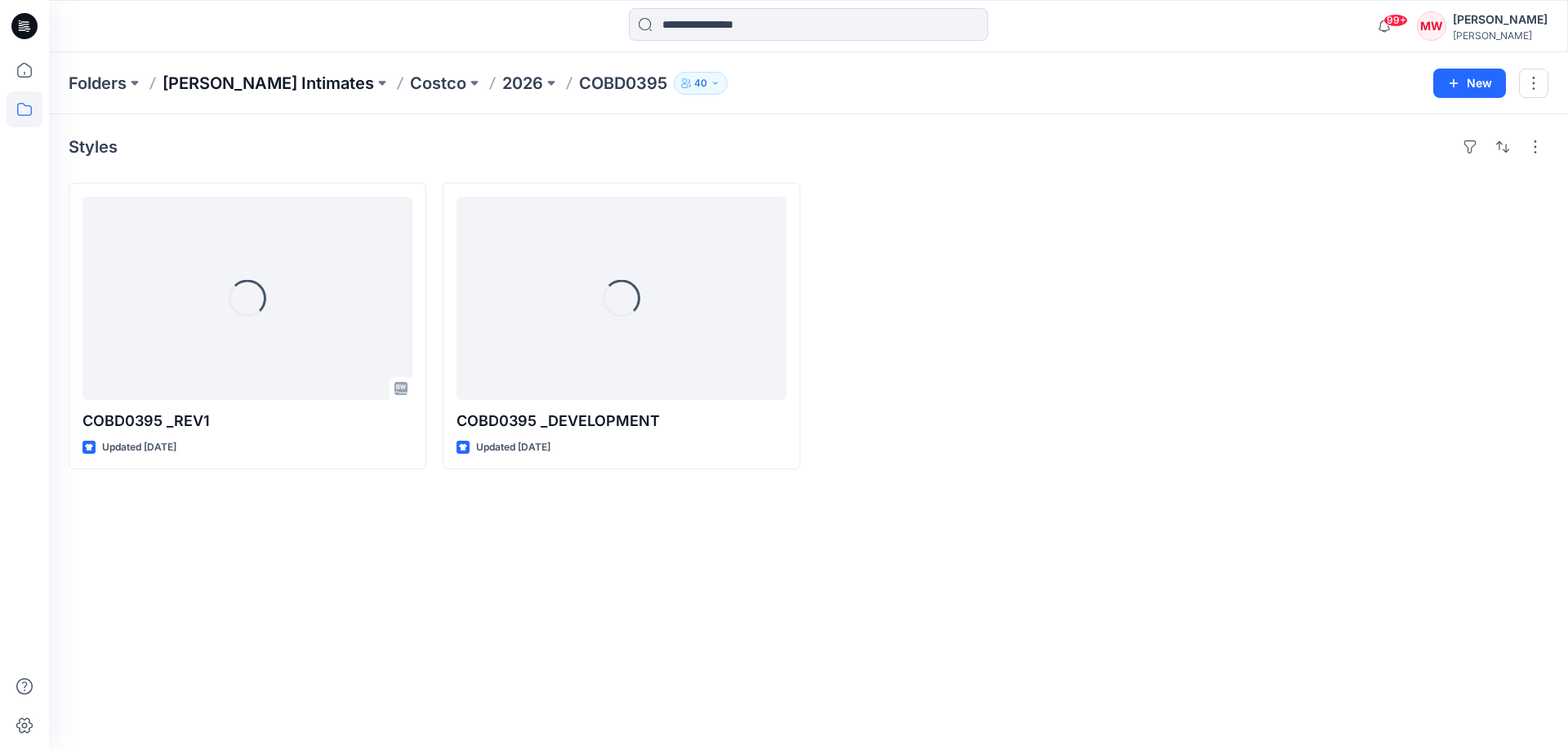
click at [216, 77] on p "[PERSON_NAME] Intimates" at bounding box center [268, 83] width 212 height 23
